Goal: Information Seeking & Learning: Check status

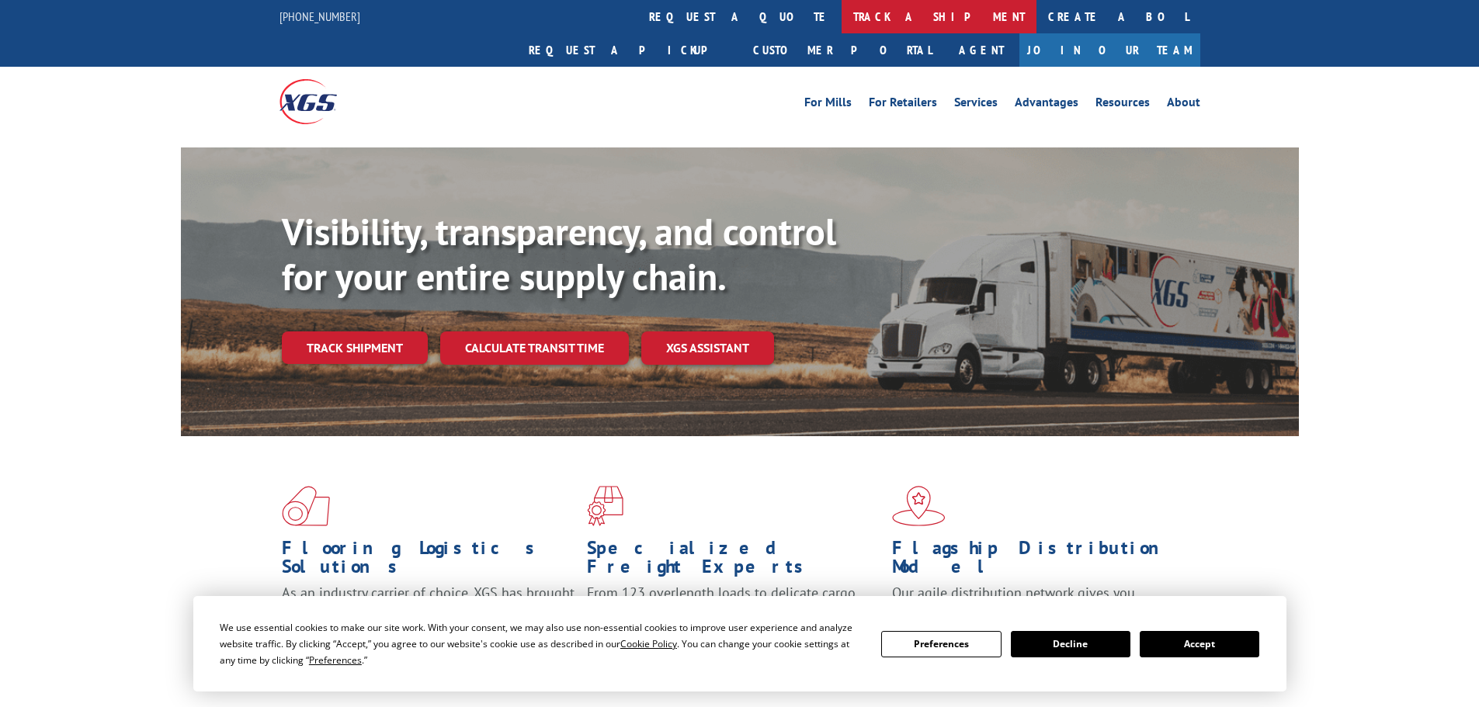
click at [842, 23] on link "track a shipment" at bounding box center [939, 16] width 195 height 33
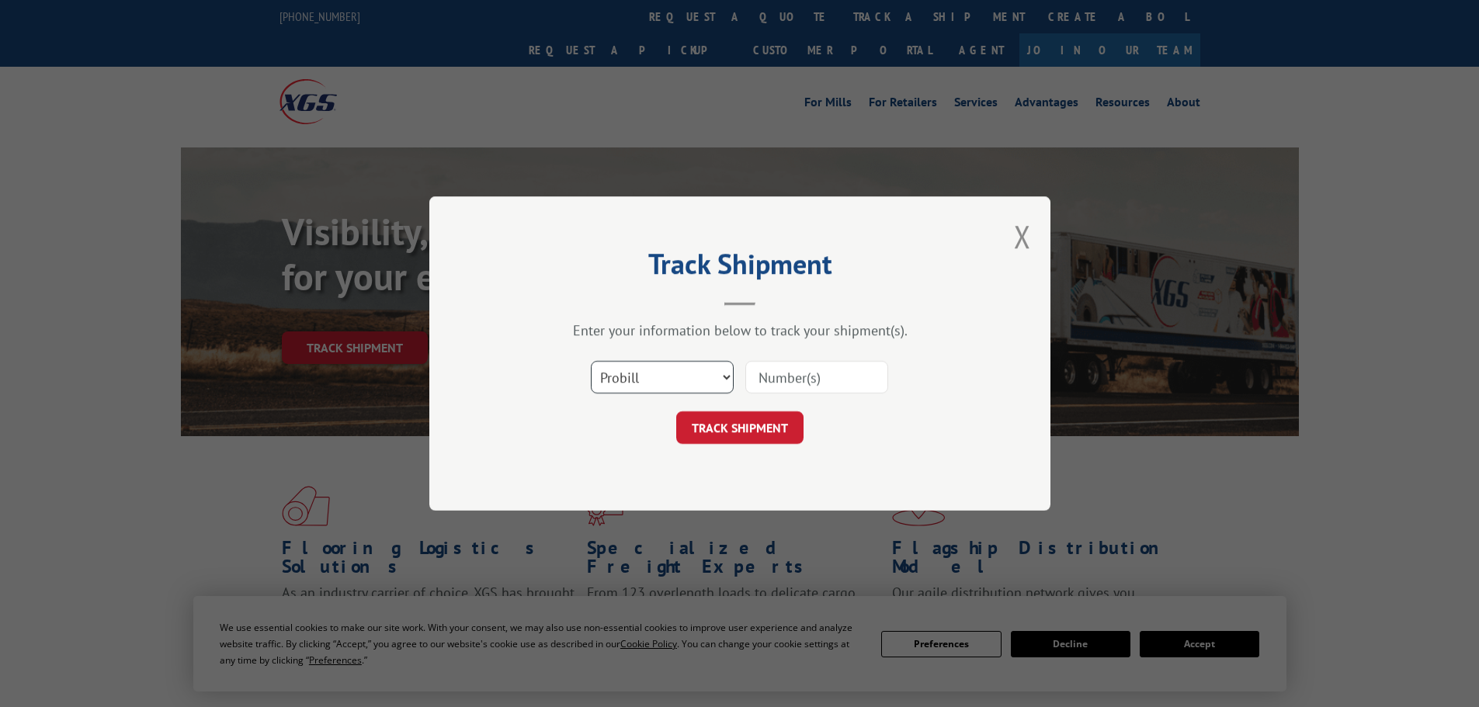
click at [655, 382] on select "Select category... Probill BOL PO" at bounding box center [662, 377] width 143 height 33
select select "bol"
click at [591, 361] on select "Select category... Probill BOL PO" at bounding box center [662, 377] width 143 height 33
click at [761, 378] on input at bounding box center [816, 377] width 143 height 33
paste input "5247819"
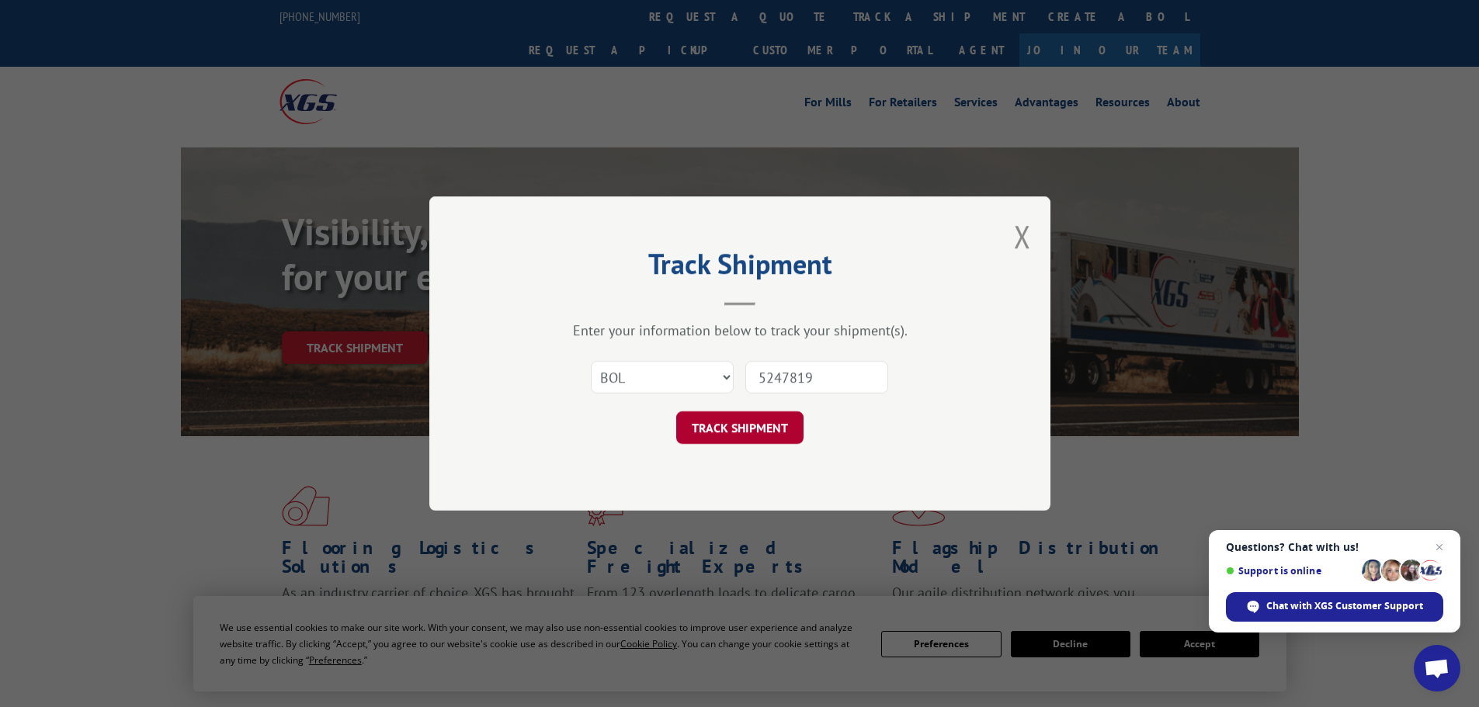
type input "5247819"
click at [755, 441] on button "TRACK SHIPMENT" at bounding box center [739, 428] width 127 height 33
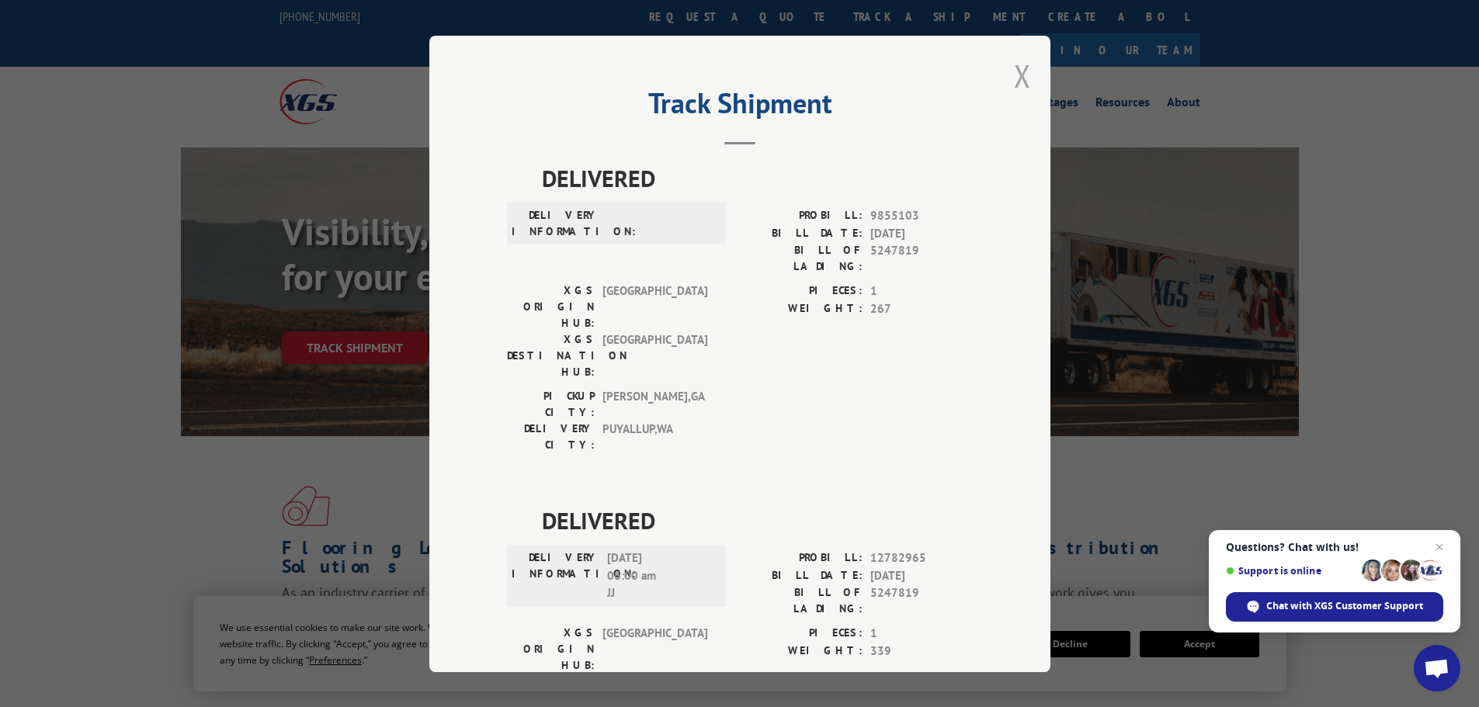
click at [1014, 82] on button "Close modal" at bounding box center [1022, 75] width 17 height 41
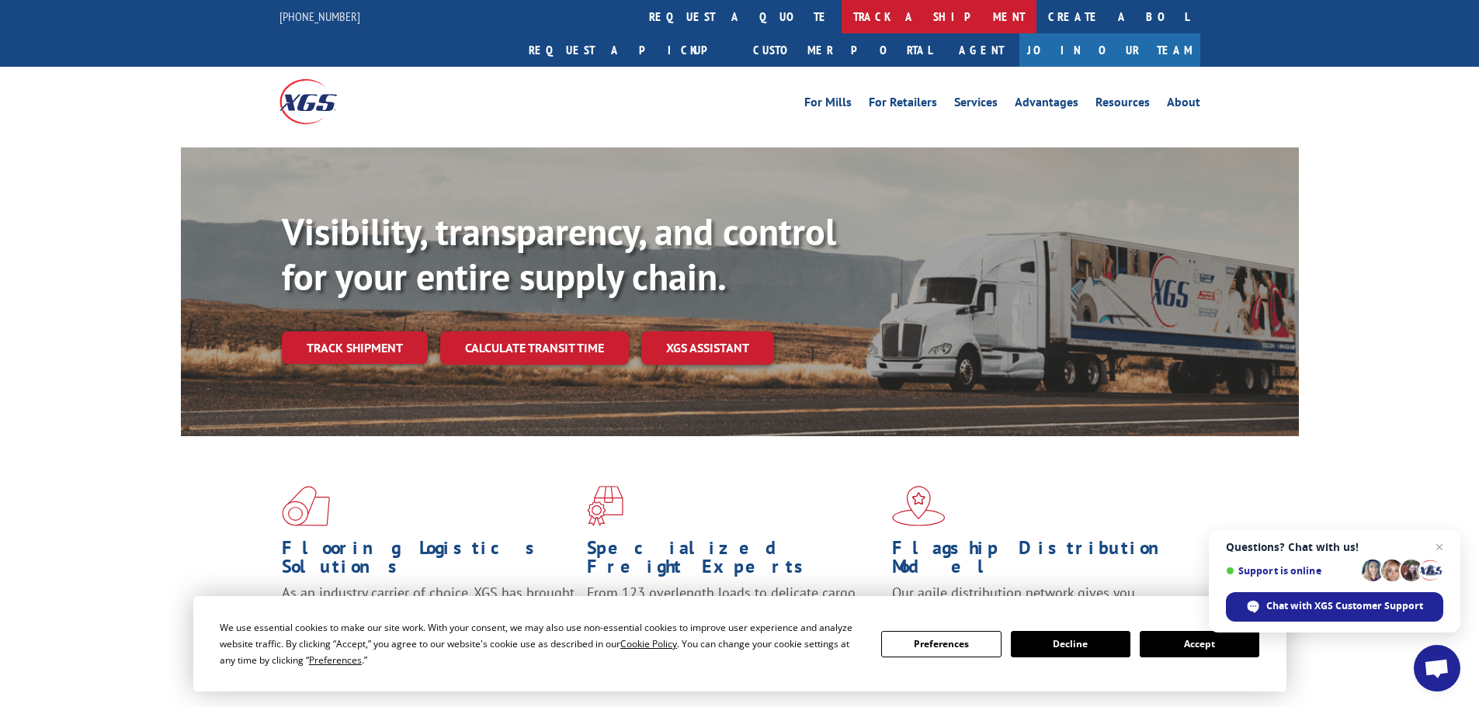
click at [842, 32] on link "track a shipment" at bounding box center [939, 16] width 195 height 33
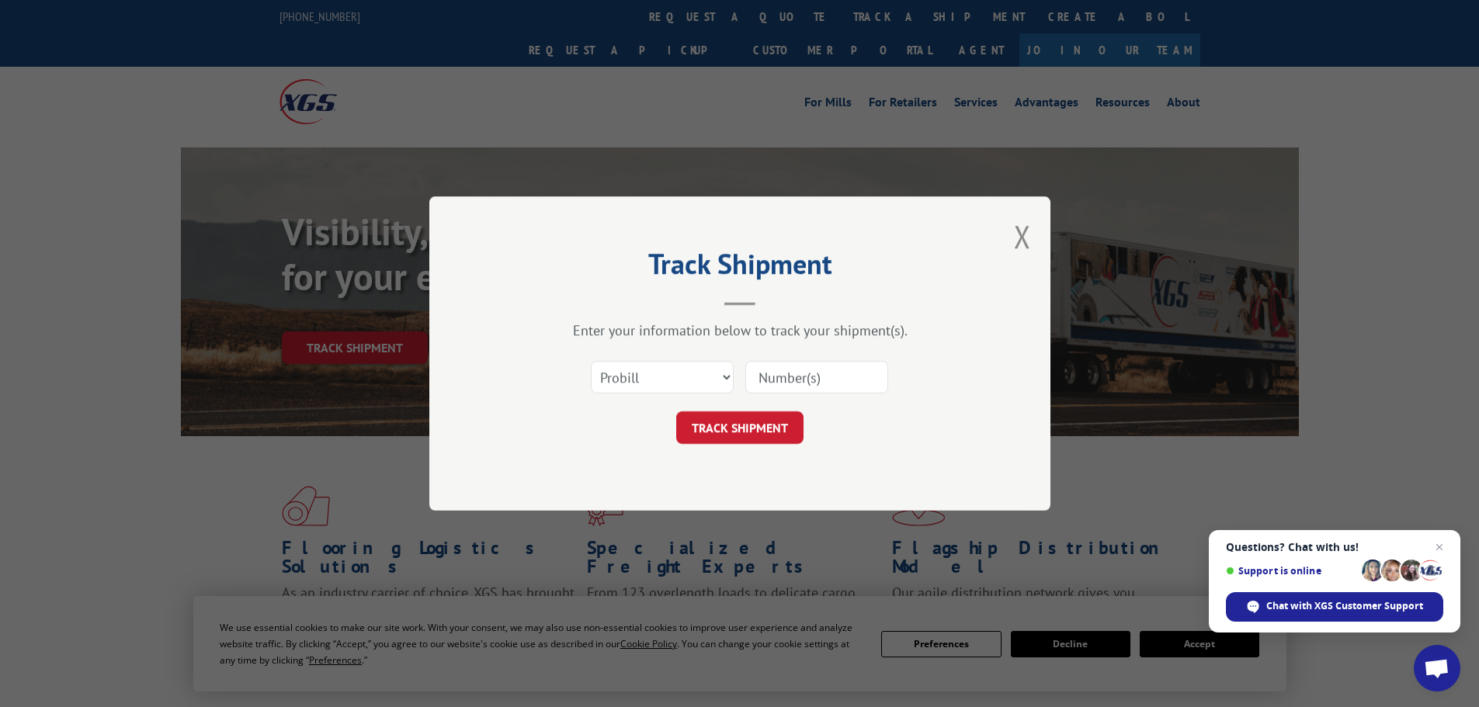
click at [675, 398] on div "Select category... Probill BOL PO" at bounding box center [740, 377] width 466 height 51
click at [675, 369] on select "Select category... Probill BOL PO" at bounding box center [662, 377] width 143 height 33
select select "bol"
click at [591, 361] on select "Select category... Probill BOL PO" at bounding box center [662, 377] width 143 height 33
click at [818, 379] on input at bounding box center [816, 377] width 143 height 33
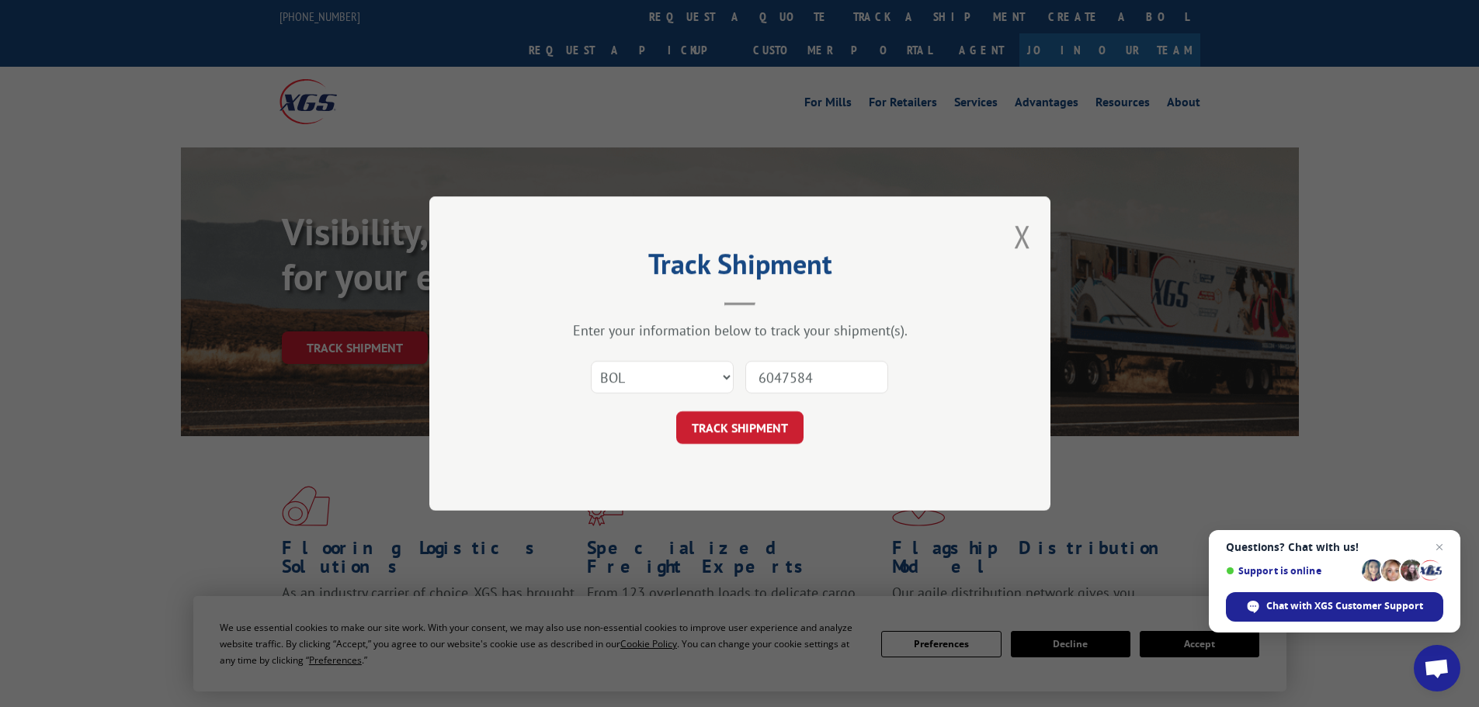
type input "6047584"
click at [676, 412] on button "TRACK SHIPMENT" at bounding box center [739, 428] width 127 height 33
